Goal: Navigation & Orientation: Find specific page/section

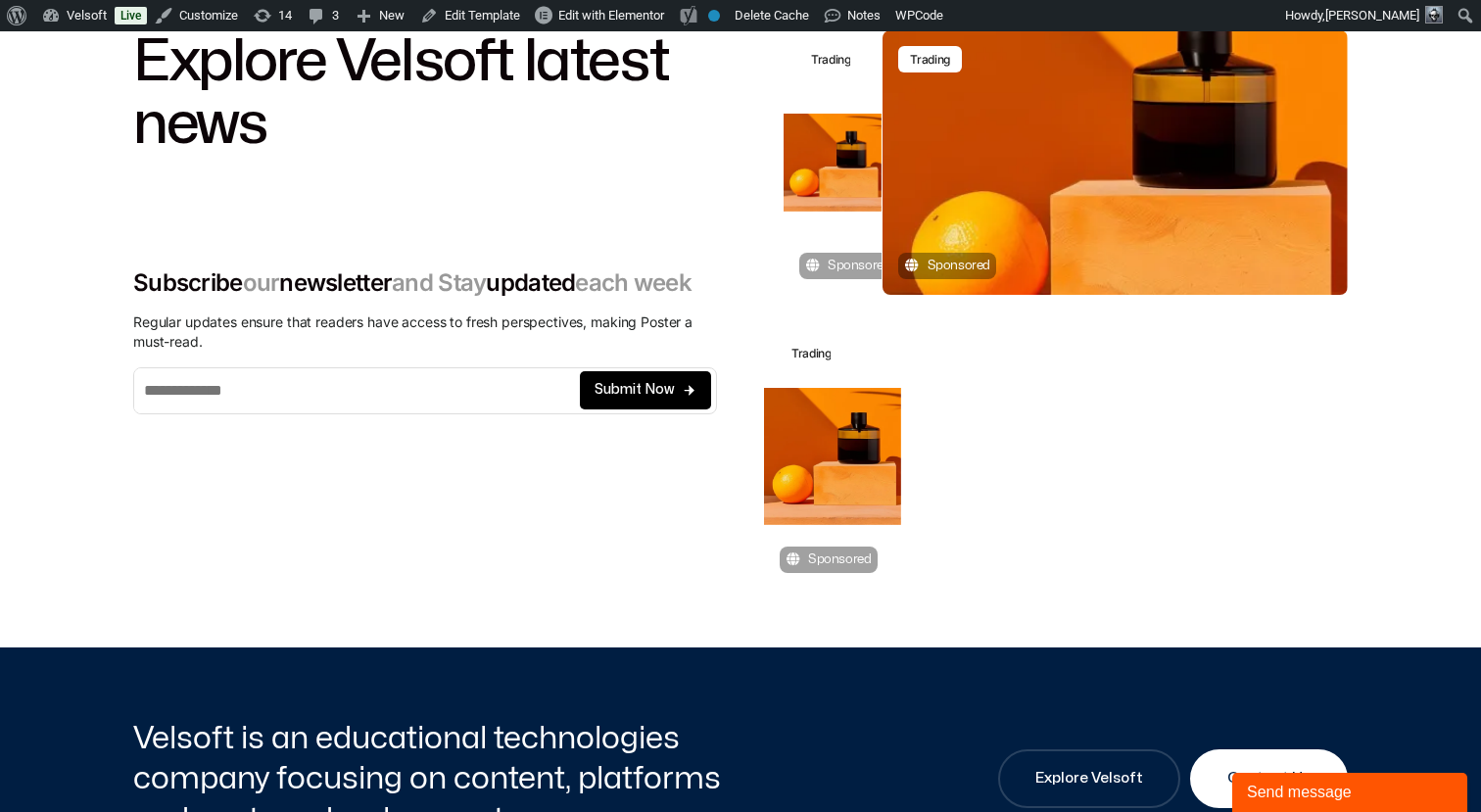
scroll to position [71, 0]
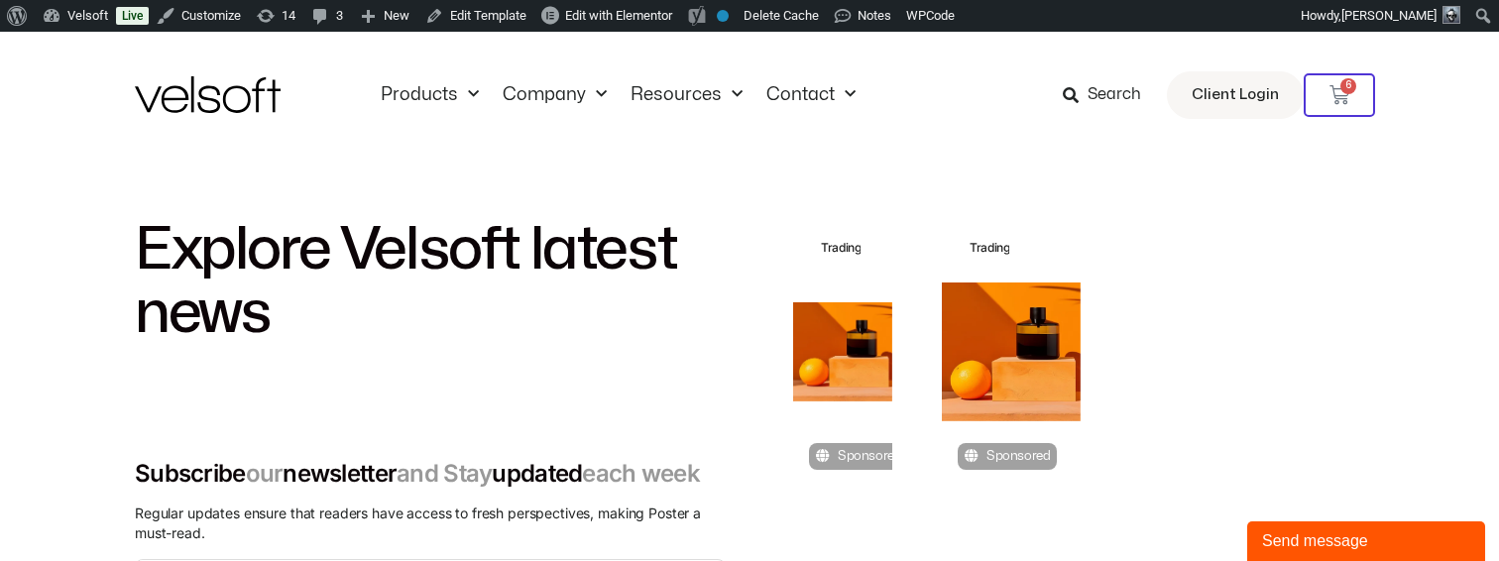
click at [968, 537] on div "Trading Trading Sponsored Trading Trading Sponsored Trading Trading Sponsored" at bounding box center [1068, 412] width 591 height 389
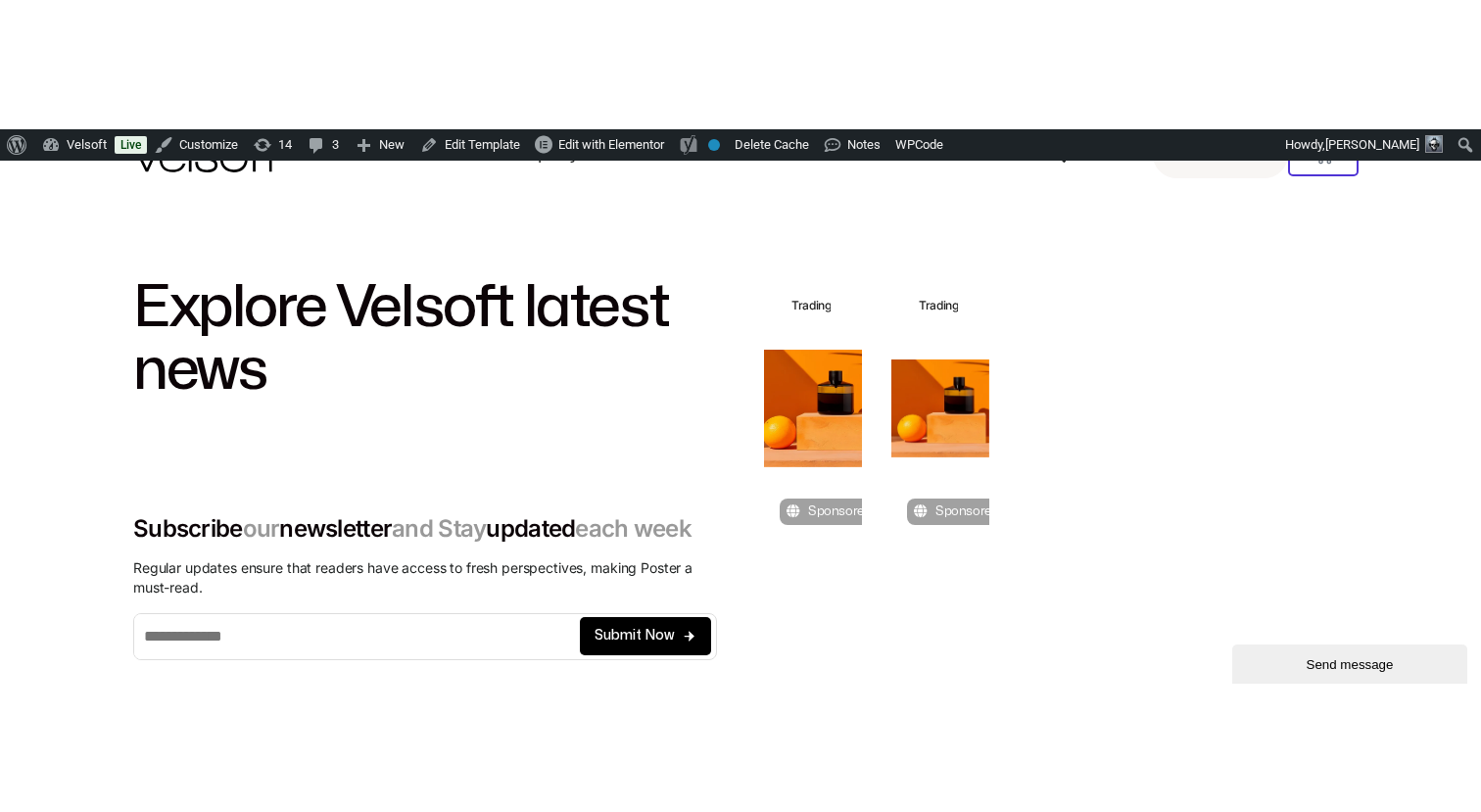
scroll to position [77, 0]
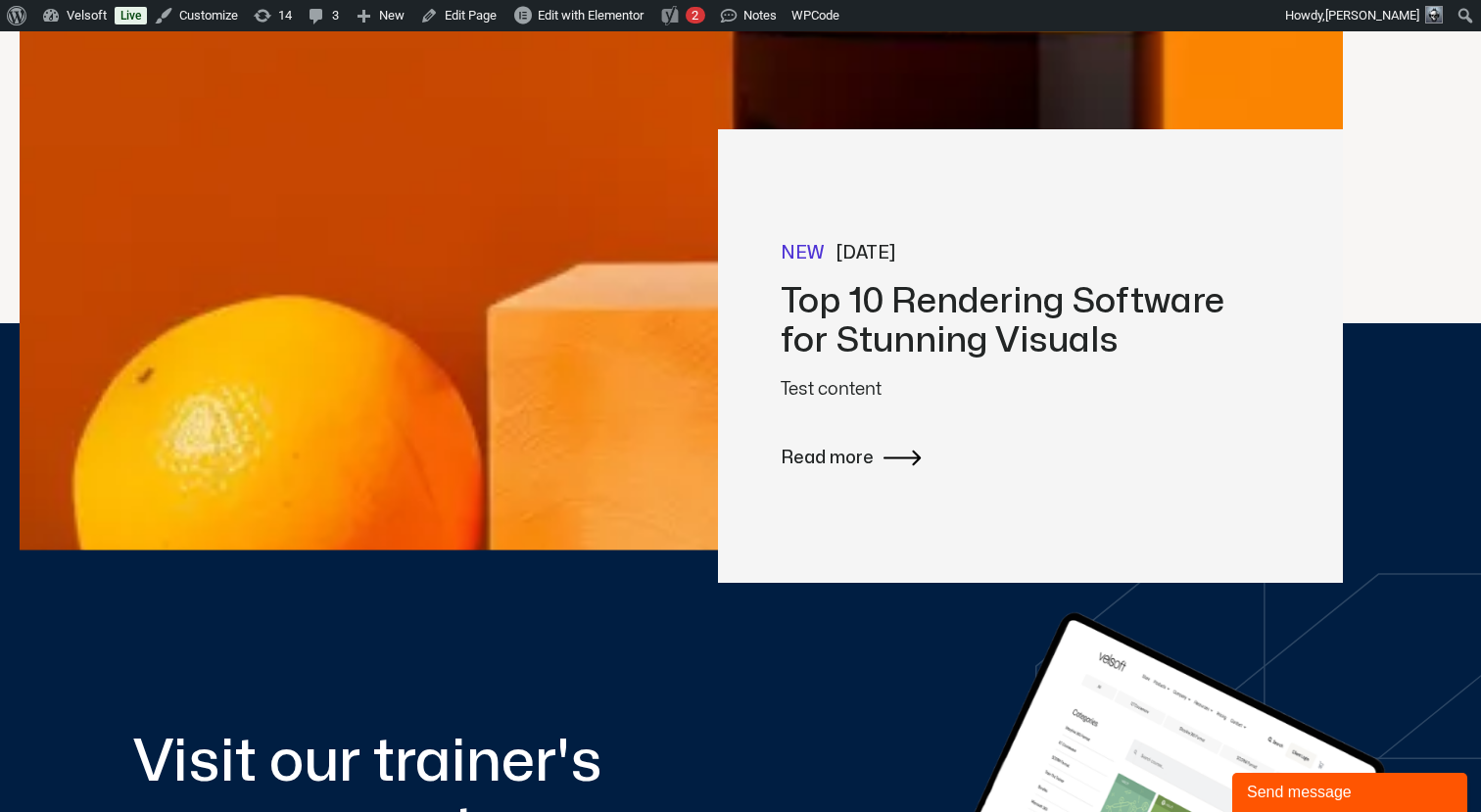
scroll to position [514, 0]
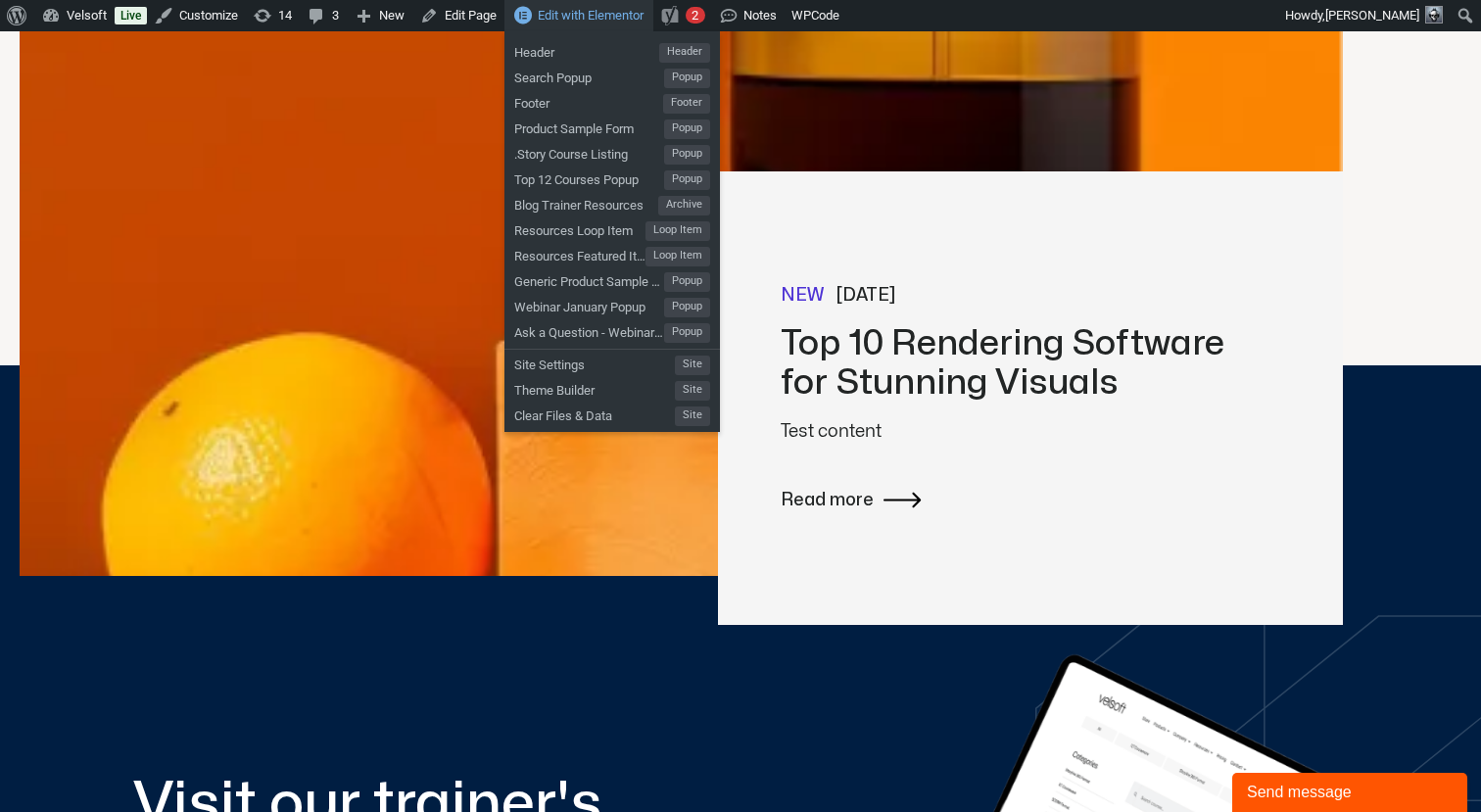
click at [569, 12] on span "Edit with Elementor" at bounding box center [590, 15] width 106 height 15
click at [565, 230] on span "Resources Loop Item" at bounding box center [580, 228] width 131 height 26
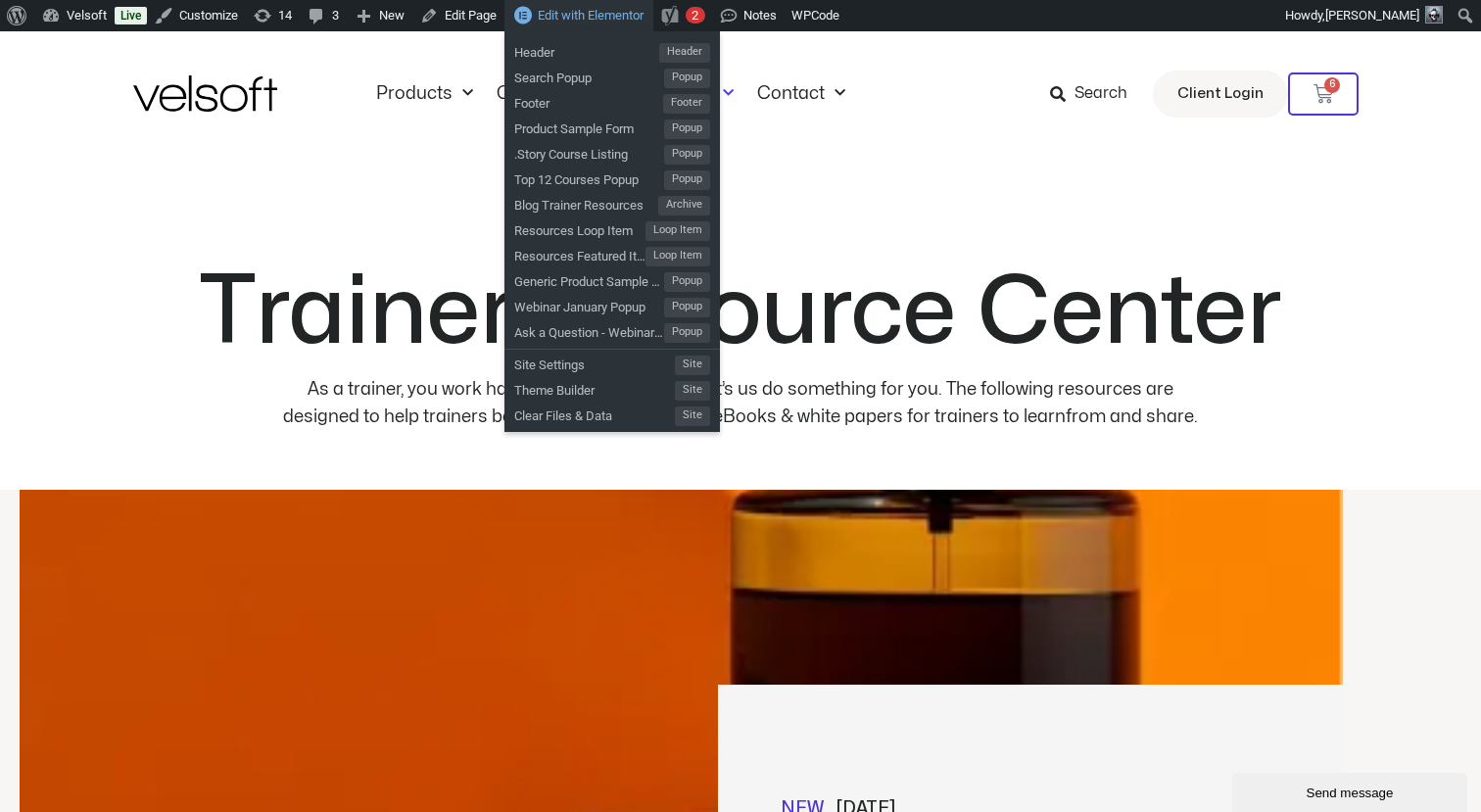
click at [625, 14] on span "Edit with Elementor" at bounding box center [590, 15] width 106 height 15
click at [574, 205] on span "Blog Trainer Resources" at bounding box center [587, 203] width 144 height 26
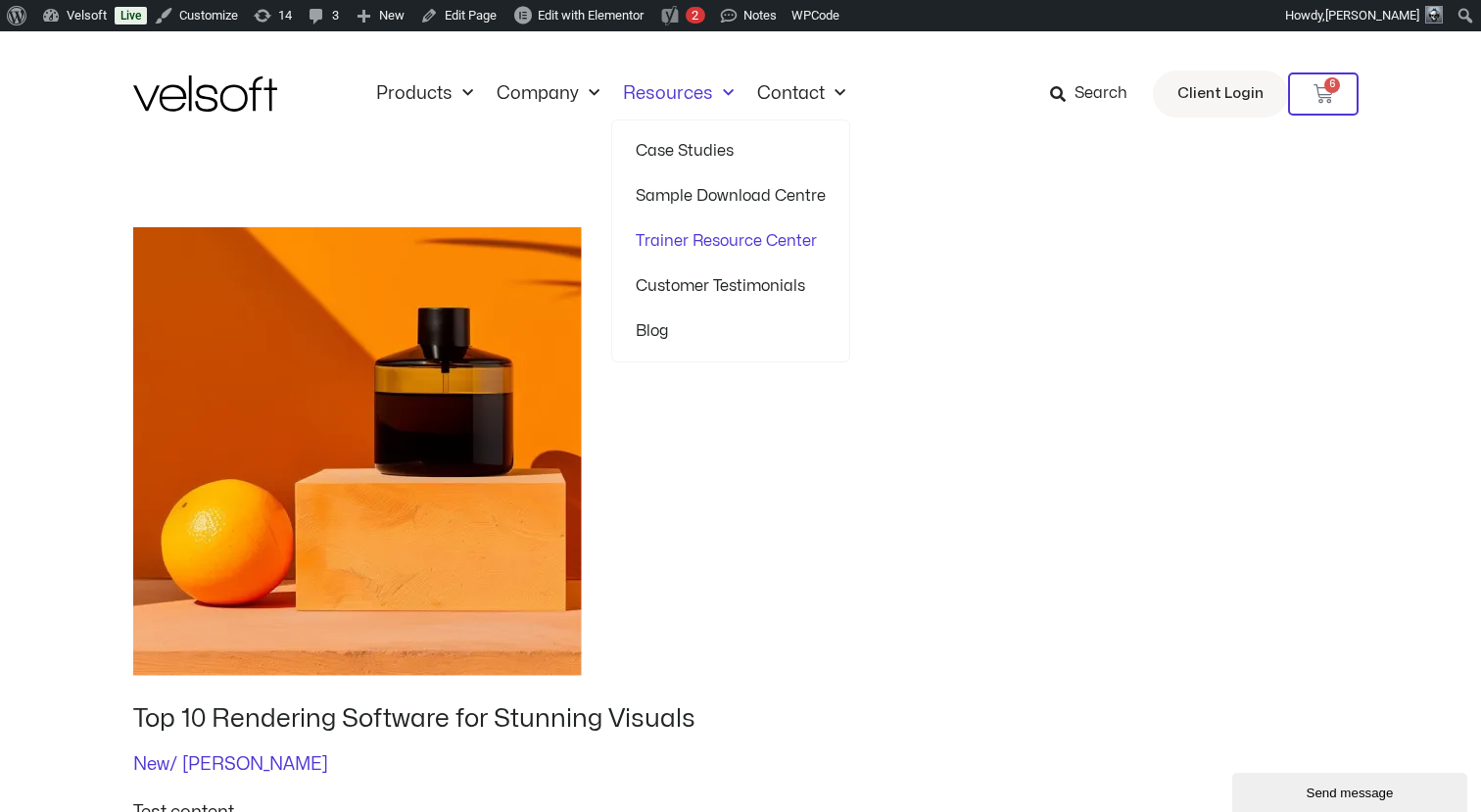
click at [660, 242] on link "Trainer Resource Center" at bounding box center [730, 241] width 190 height 45
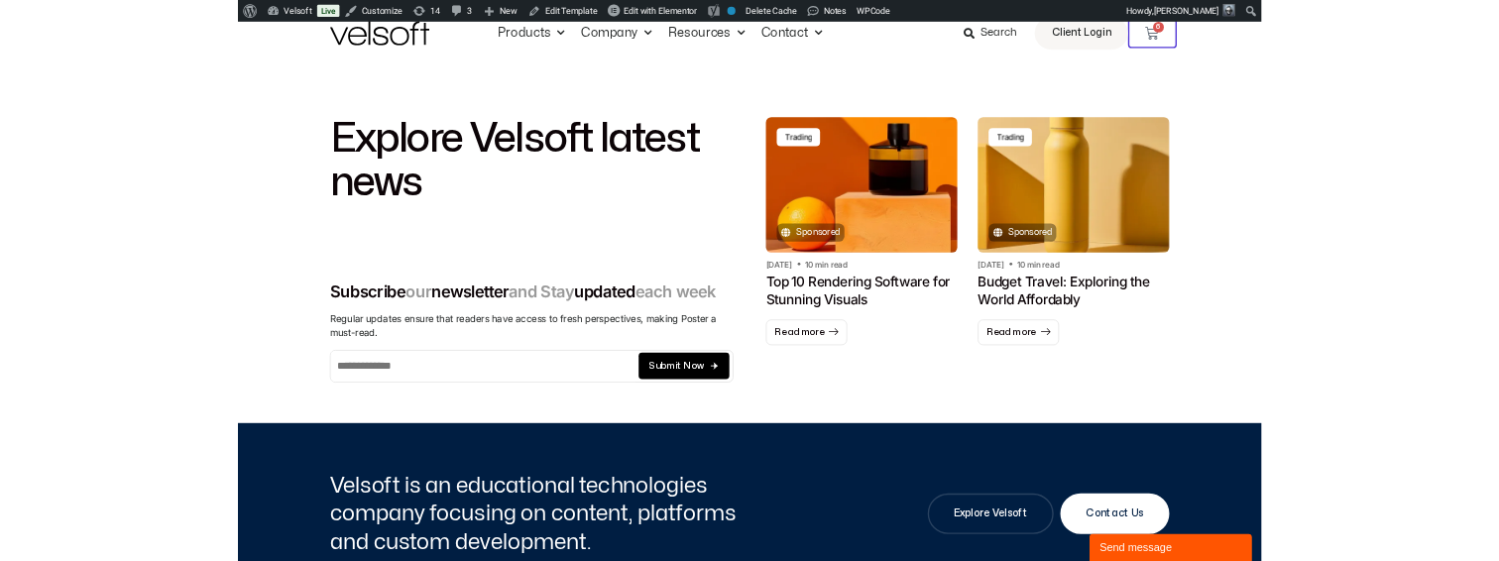
scroll to position [46, 0]
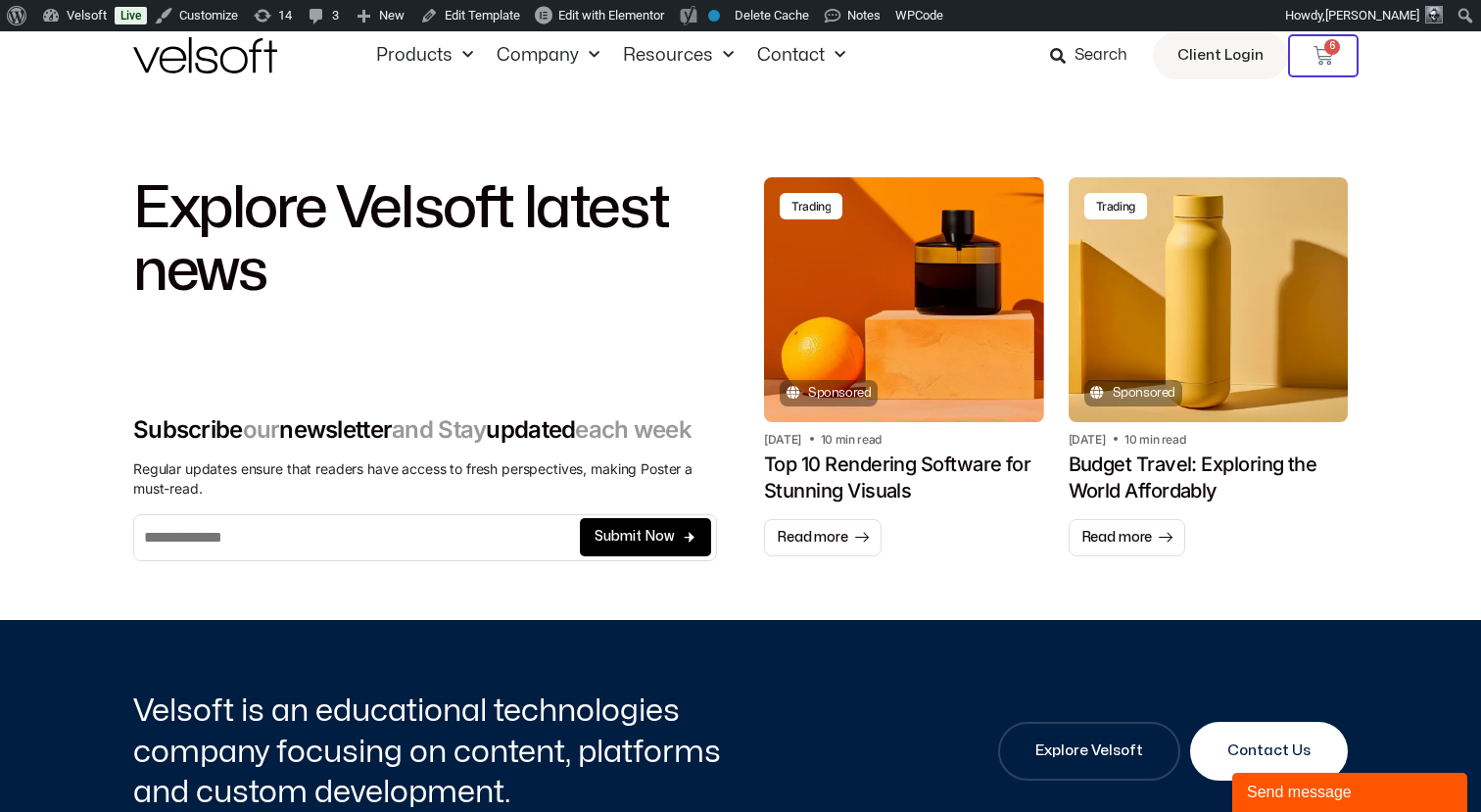
scroll to position [37, 0]
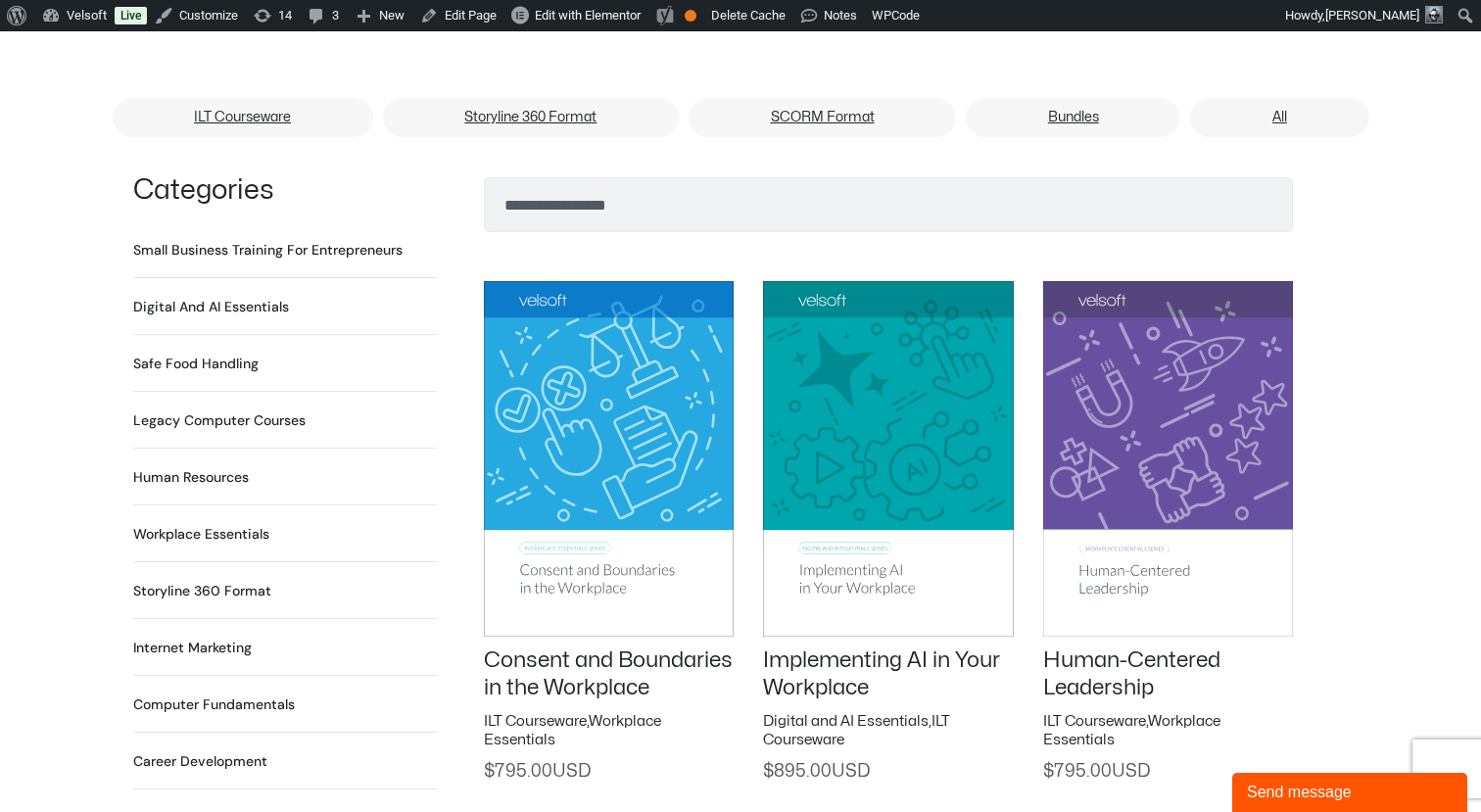
scroll to position [1272, 0]
